Goal: Task Accomplishment & Management: Complete application form

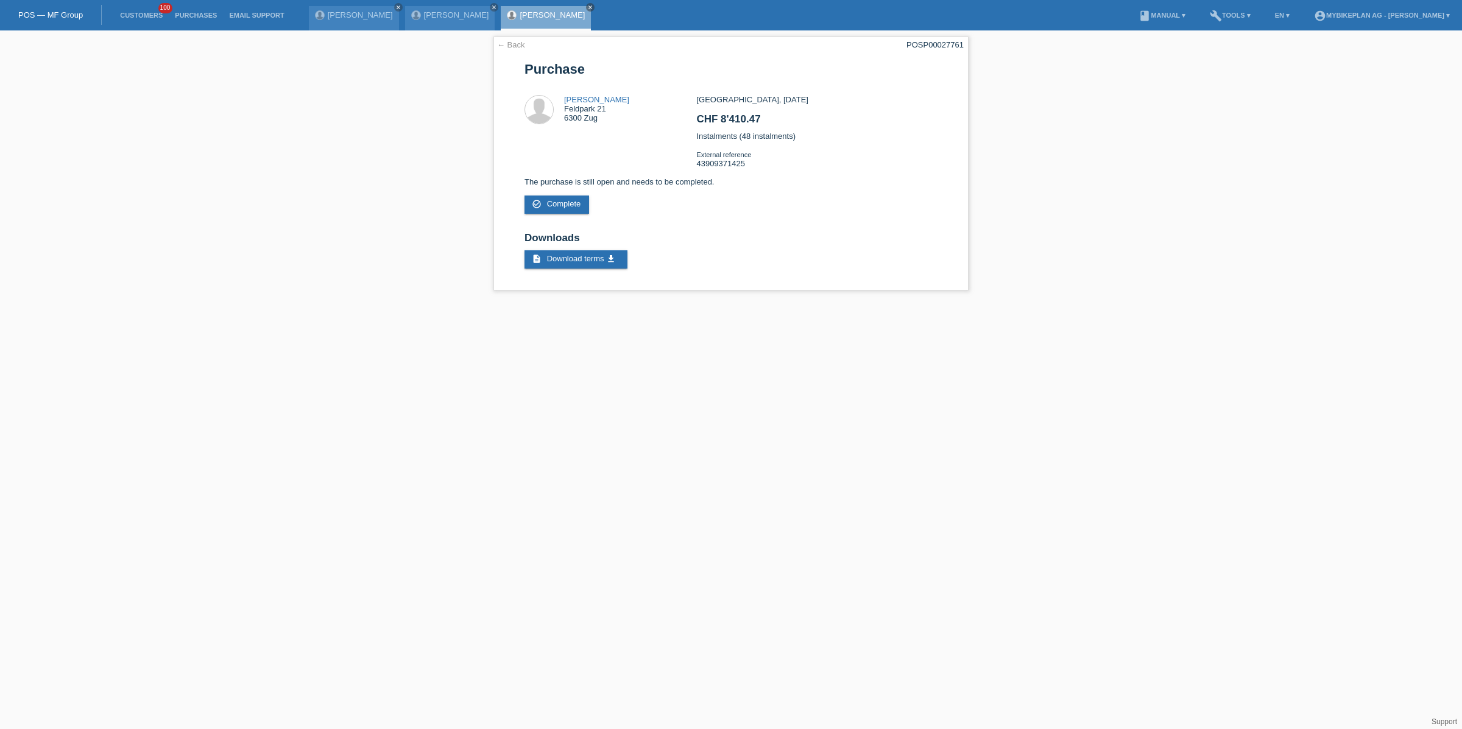
click at [134, 20] on li "Customers 100" at bounding box center [141, 15] width 55 height 31
click at [134, 16] on link "Customers" at bounding box center [141, 15] width 55 height 7
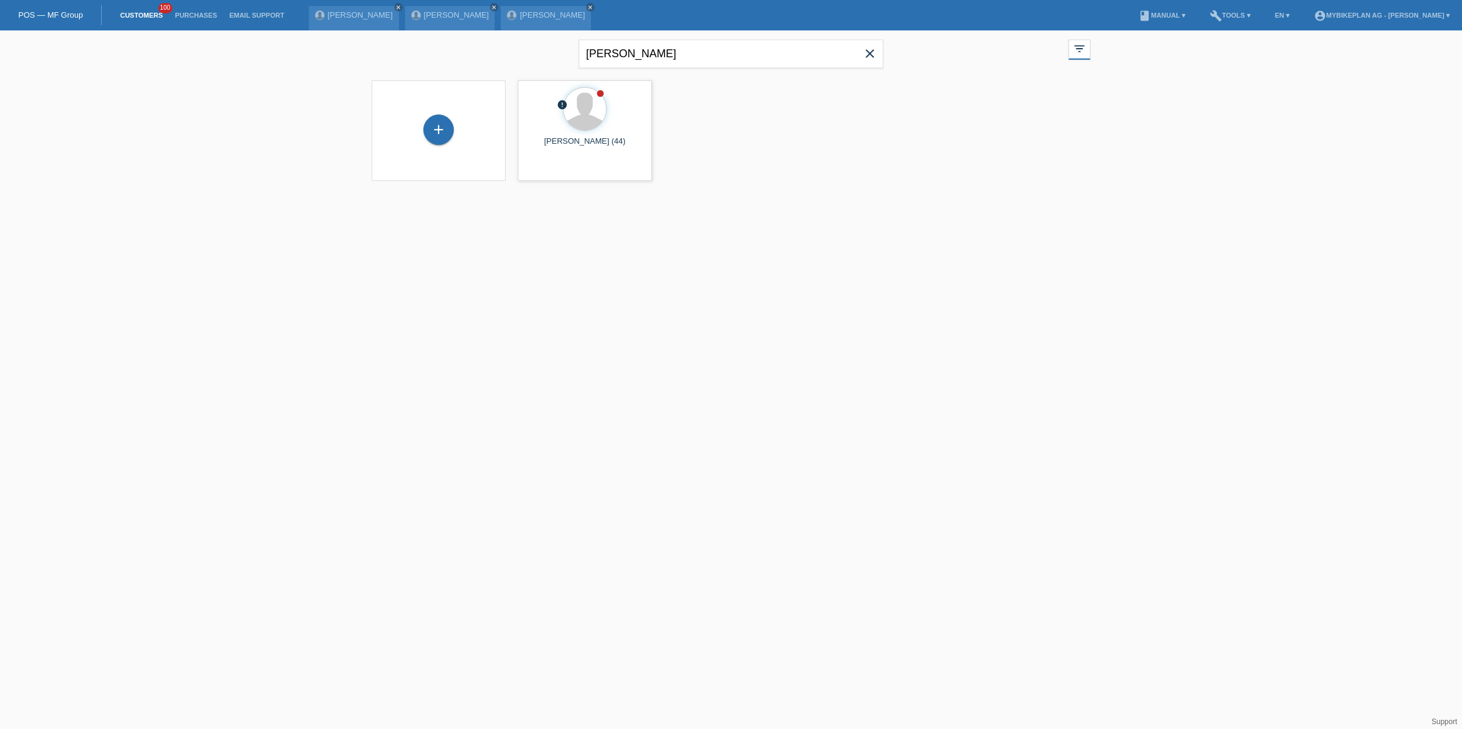
click at [881, 50] on span "close" at bounding box center [870, 55] width 24 height 18
click at [876, 50] on icon "close" at bounding box center [869, 53] width 15 height 15
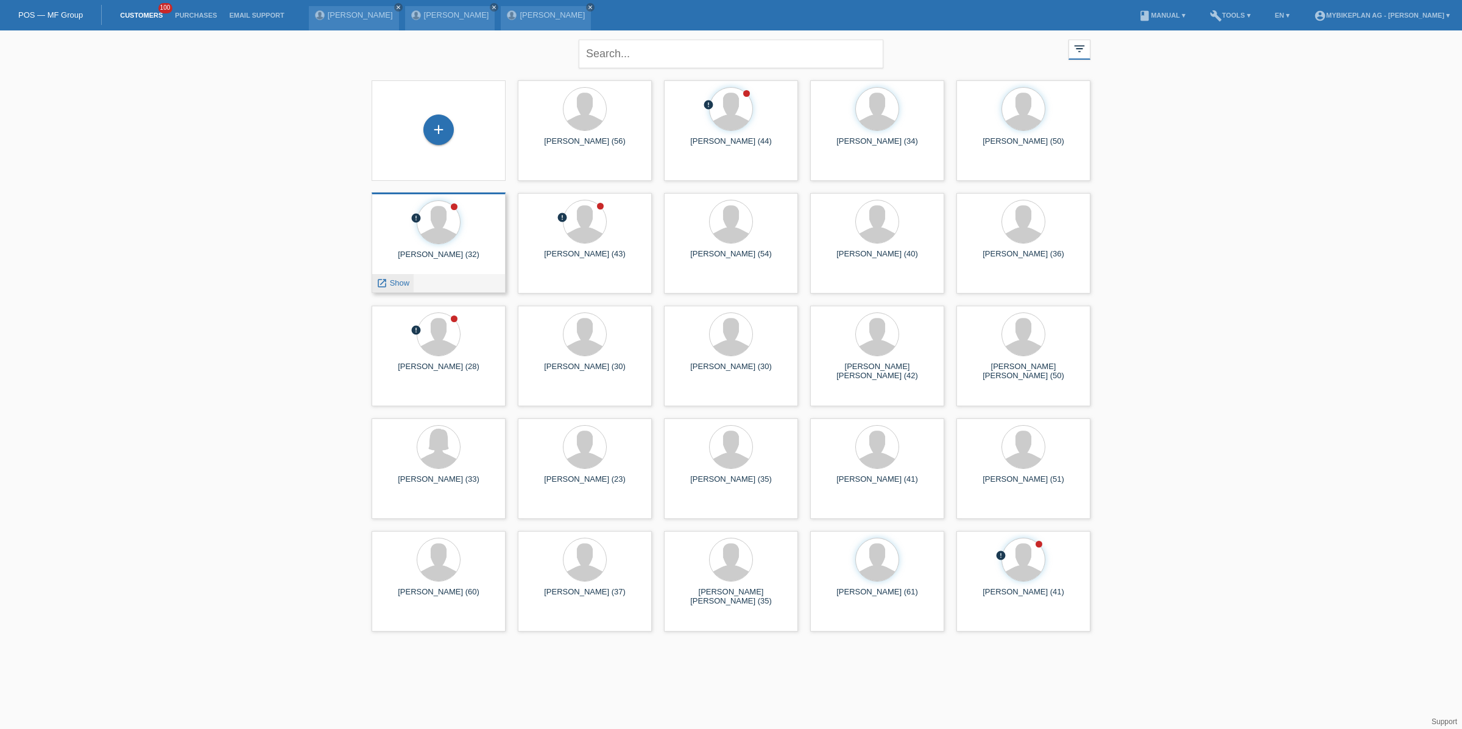
click at [392, 282] on span "Show" at bounding box center [400, 282] width 20 height 9
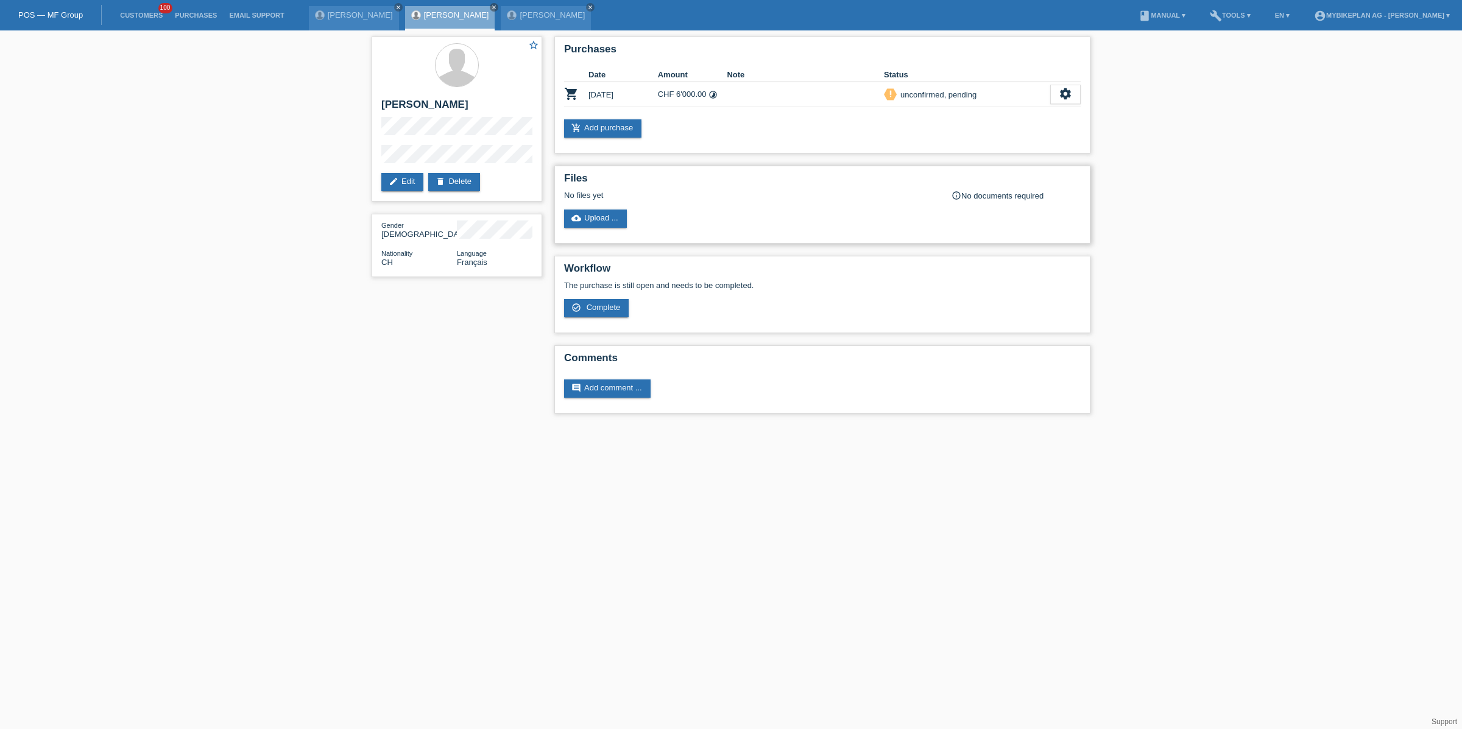
click at [592, 229] on div "Files No files yet info_outline No documents required cloud_upload Upload ..." at bounding box center [822, 205] width 536 height 78
click at [593, 225] on link "cloud_upload Upload ..." at bounding box center [595, 219] width 63 height 18
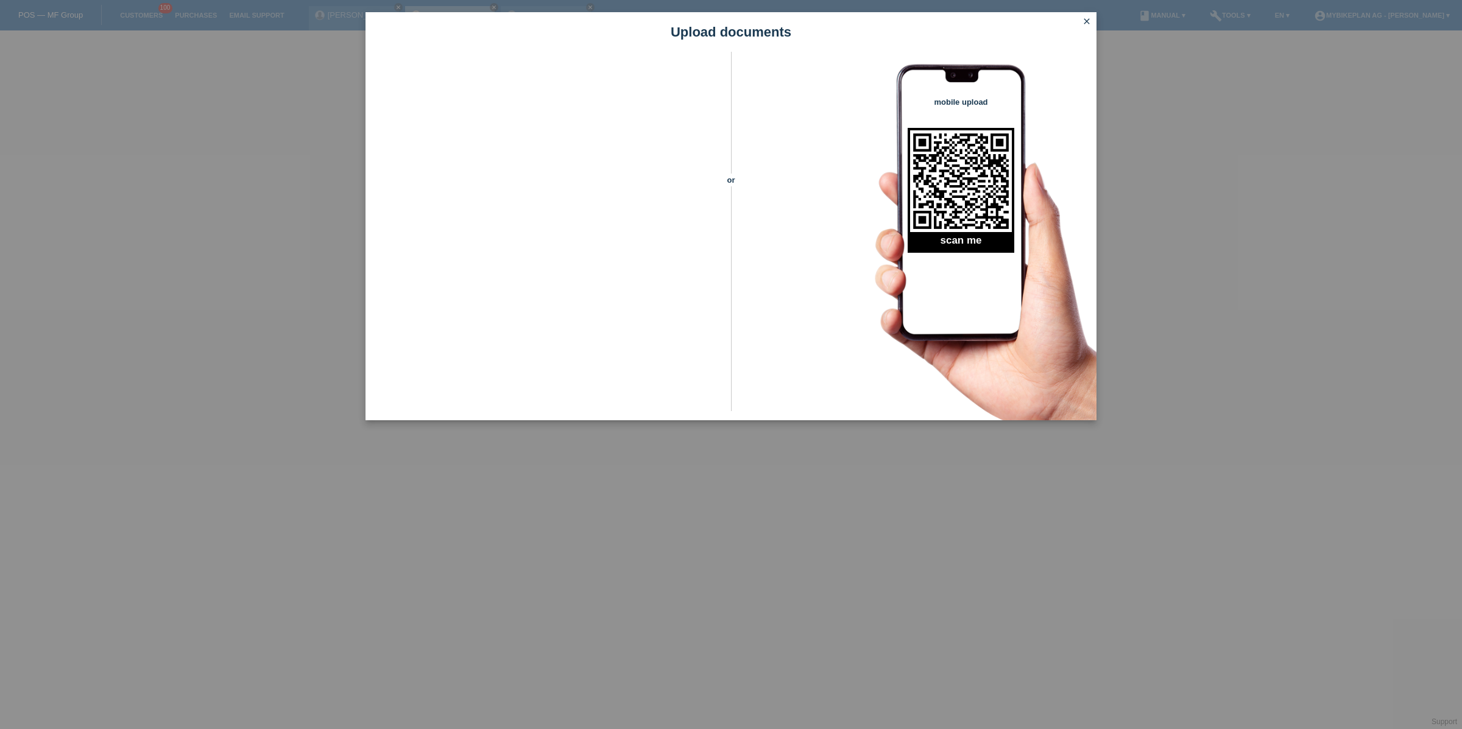
click at [1085, 24] on icon "close" at bounding box center [1087, 21] width 10 height 10
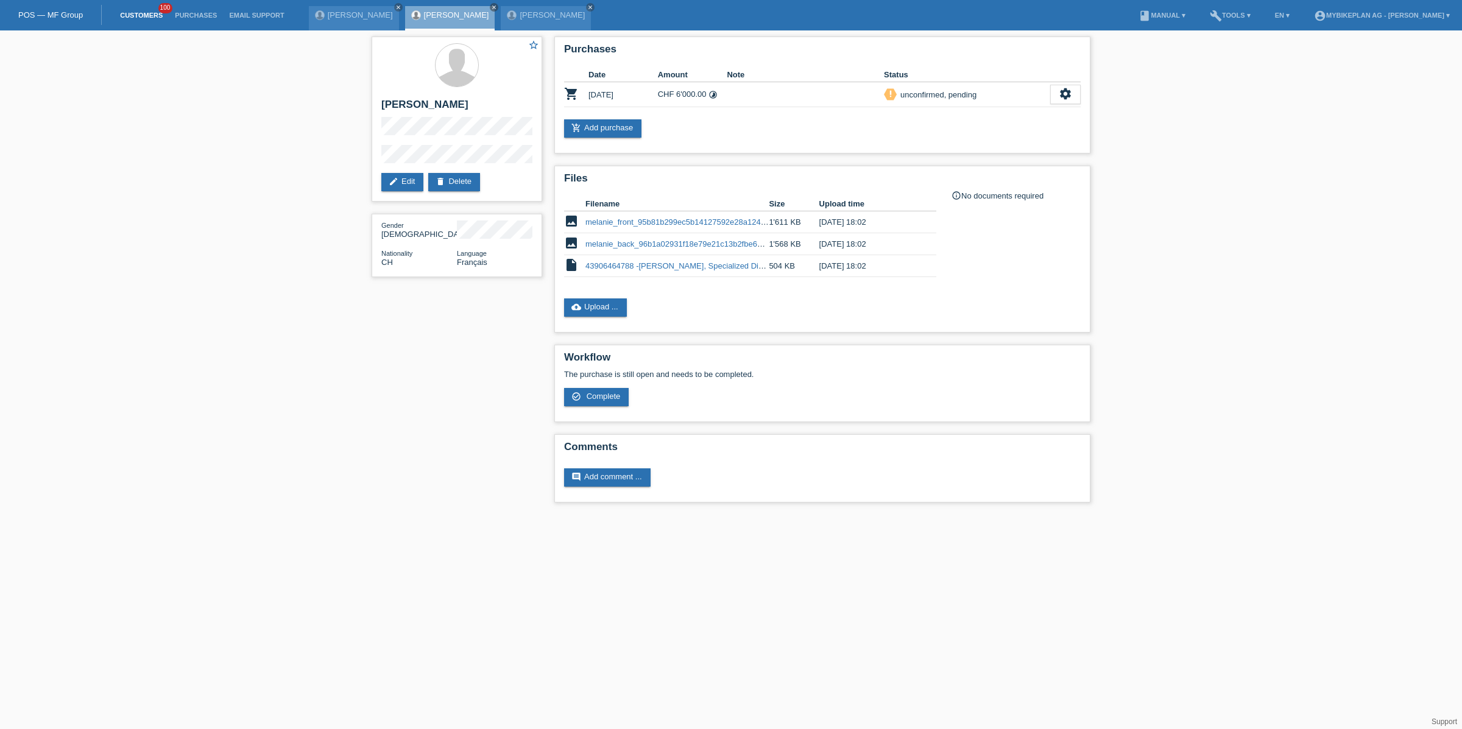
click at [150, 16] on link "Customers" at bounding box center [141, 15] width 55 height 7
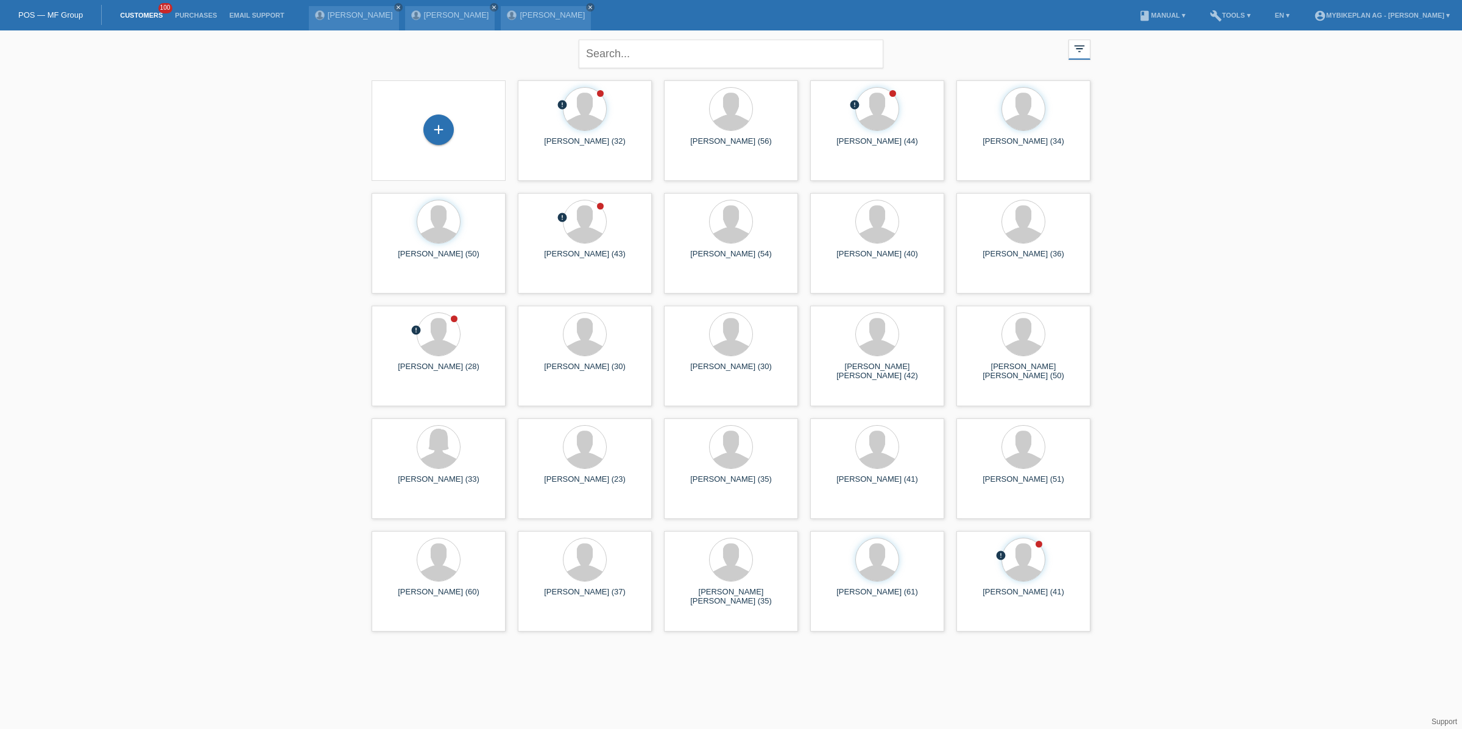
click at [461, 136] on div "+" at bounding box center [438, 131] width 115 height 32
click at [442, 136] on div "+" at bounding box center [438, 130] width 30 height 30
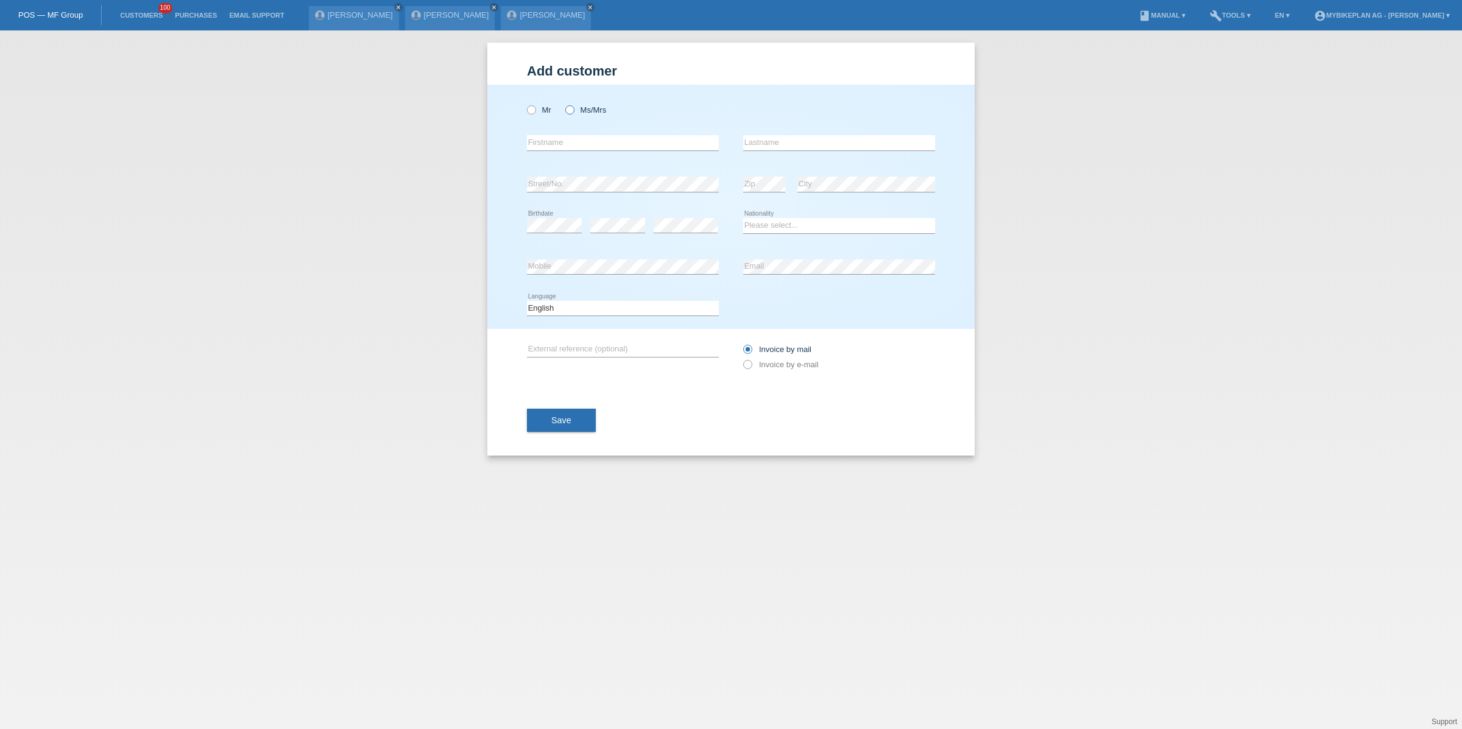
click at [563, 104] on icon at bounding box center [563, 104] width 0 height 0
click at [568, 112] on input "Ms/Mrs" at bounding box center [569, 109] width 8 height 8
radio input "true"
click at [568, 135] on input "text" at bounding box center [623, 142] width 192 height 15
paste input "[PERSON_NAME]"
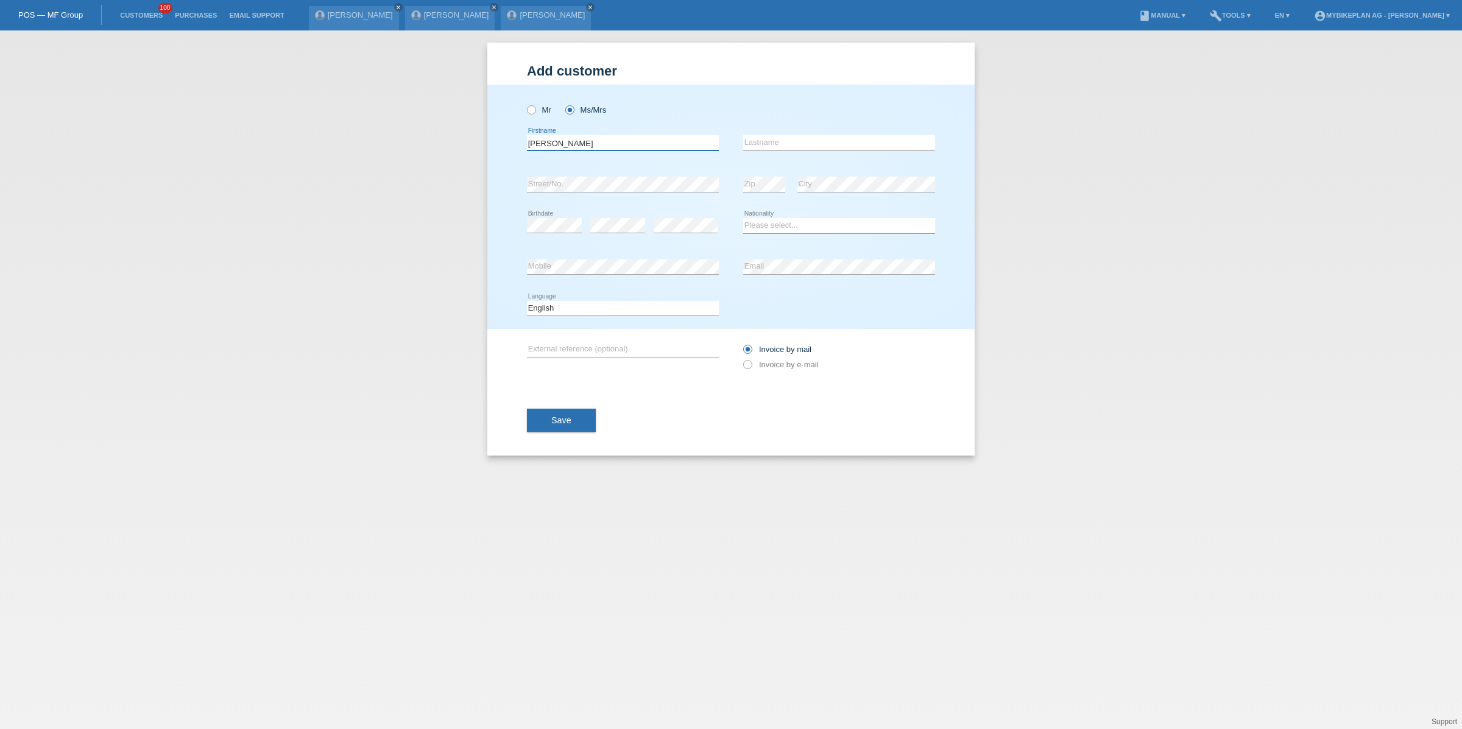
click at [565, 138] on input "[PERSON_NAME]" at bounding box center [623, 142] width 192 height 15
click at [562, 141] on input "Fatima Ritter" at bounding box center [623, 142] width 192 height 15
type input "Fatima"
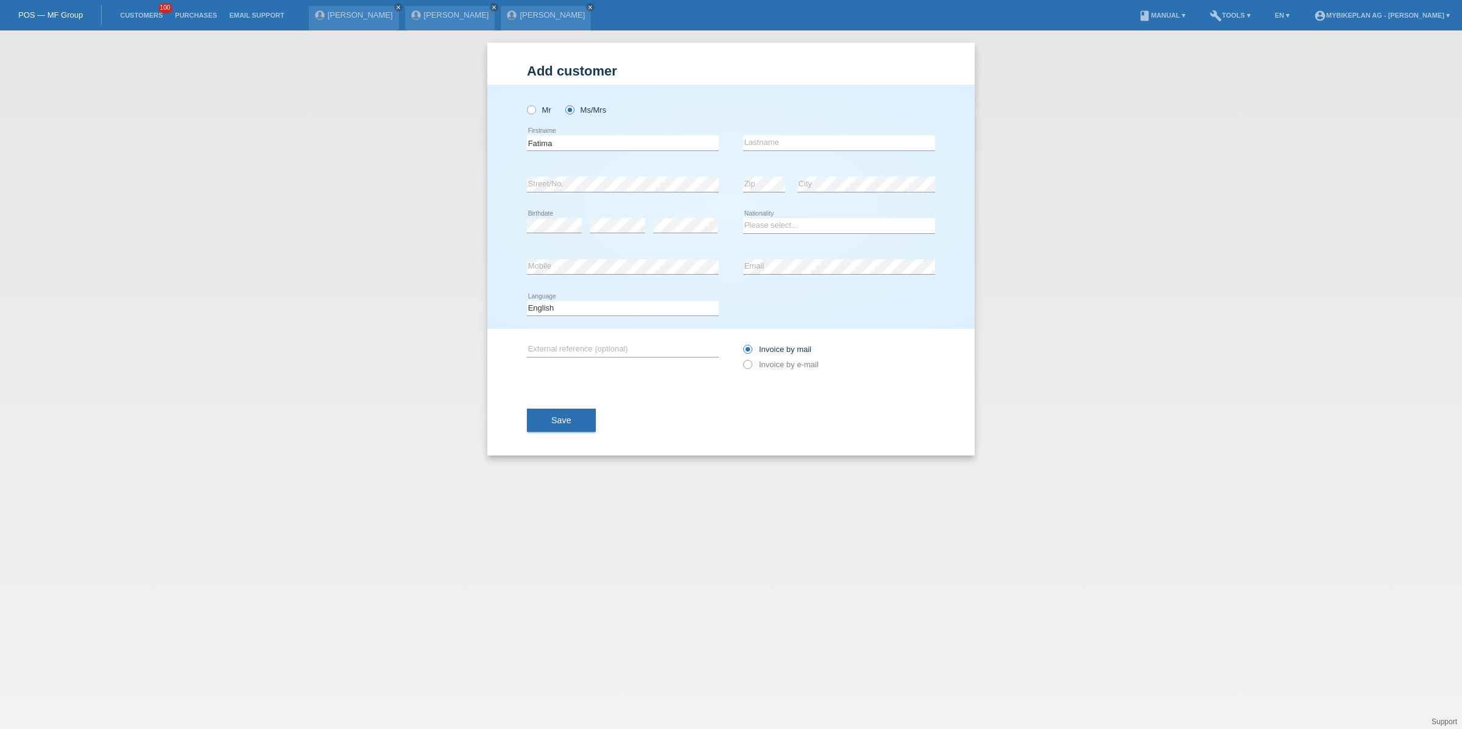
click at [851, 150] on icon at bounding box center [839, 150] width 192 height 1
click at [850, 144] on input "text" at bounding box center [839, 142] width 192 height 15
paste input "Ritter"
type input "Ritter"
click at [611, 197] on div "error Street/No." at bounding box center [623, 184] width 192 height 41
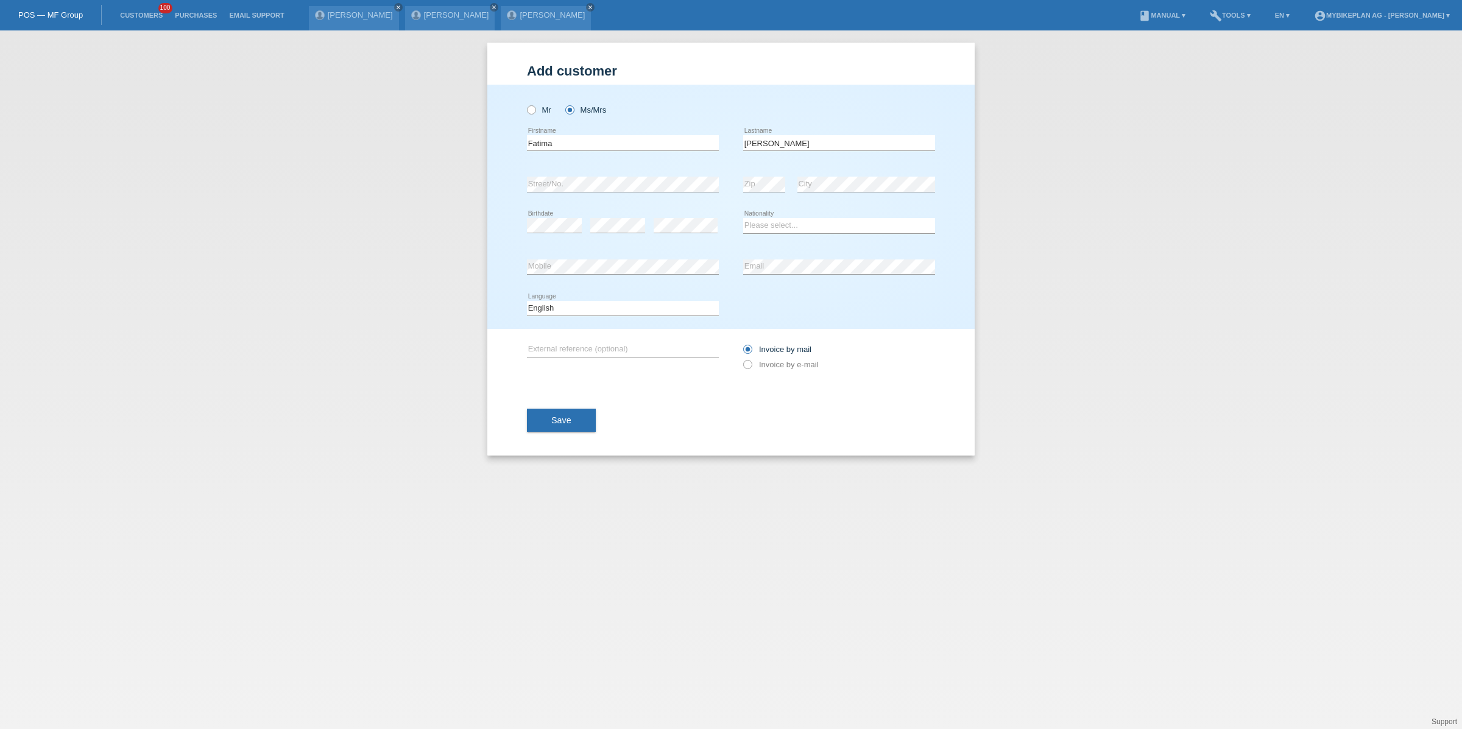
click at [156, 10] on li "Customers 100" at bounding box center [141, 15] width 55 height 31
click at [146, 14] on link "Customers" at bounding box center [141, 15] width 55 height 7
click at [146, 15] on link "Customers" at bounding box center [141, 15] width 55 height 7
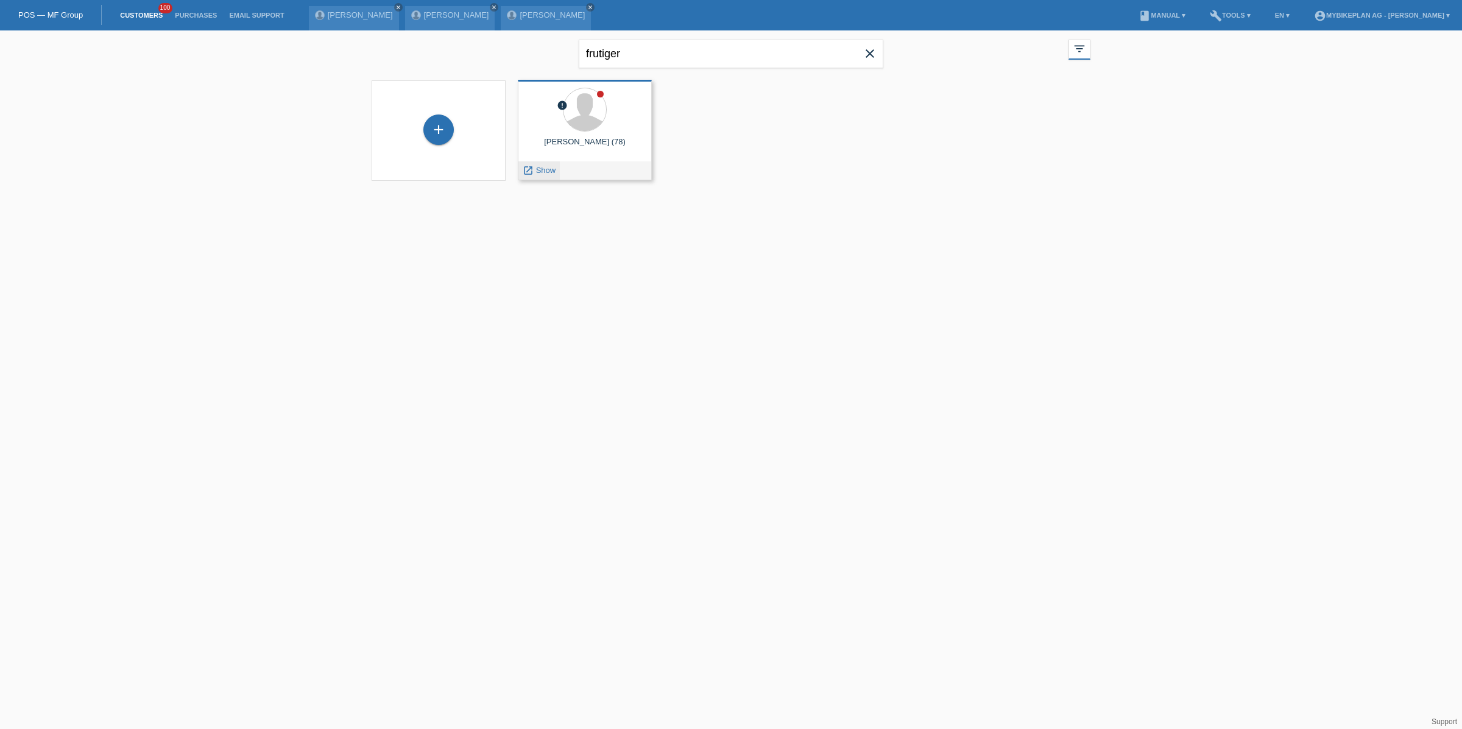
click at [546, 171] on span "Show" at bounding box center [546, 170] width 20 height 9
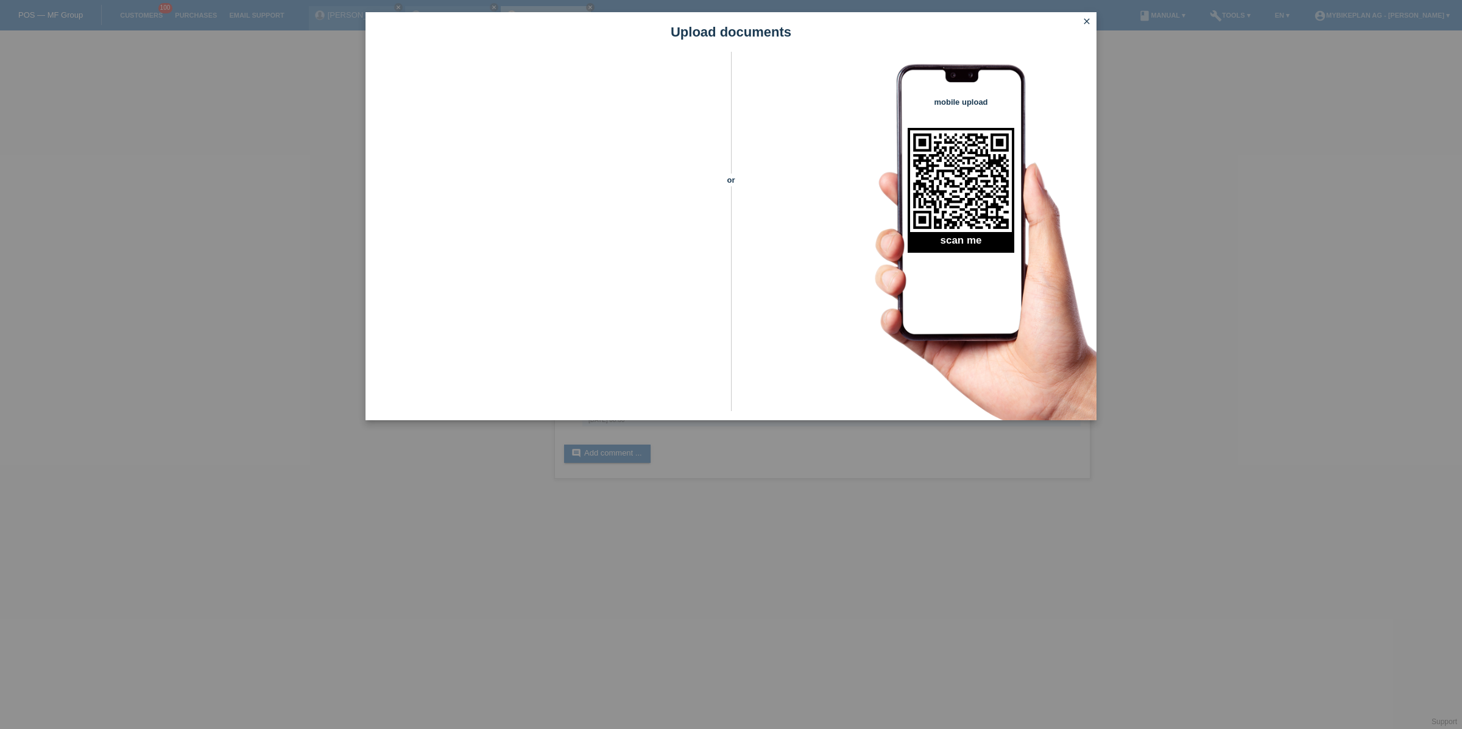
click at [1088, 27] on link "close" at bounding box center [1087, 22] width 16 height 14
